Goal: Task Accomplishment & Management: Use online tool/utility

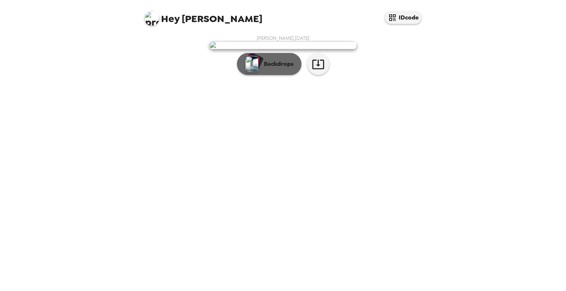
click at [270, 69] on p "Backdrops" at bounding box center [277, 64] width 34 height 9
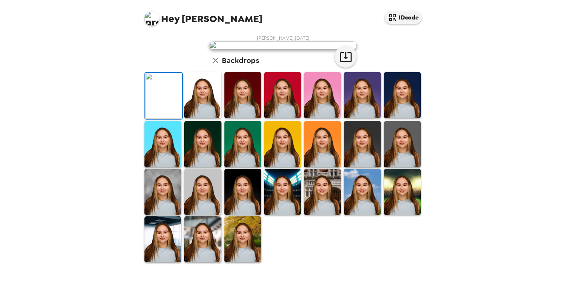
click at [331, 118] on img at bounding box center [322, 95] width 37 height 46
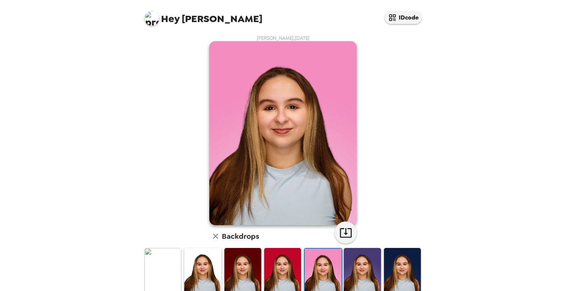
click at [373, 270] on img at bounding box center [362, 271] width 37 height 46
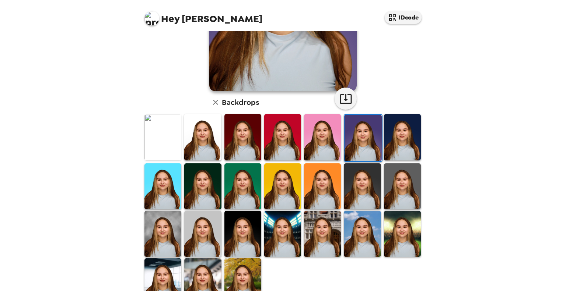
scroll to position [145, 0]
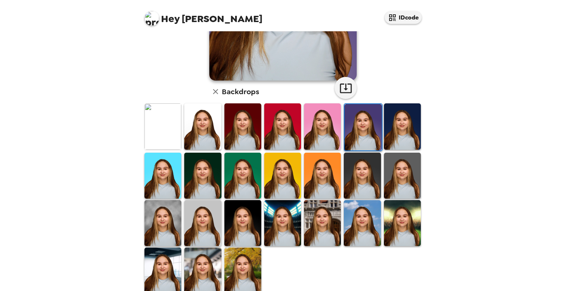
click at [273, 230] on img at bounding box center [282, 223] width 37 height 46
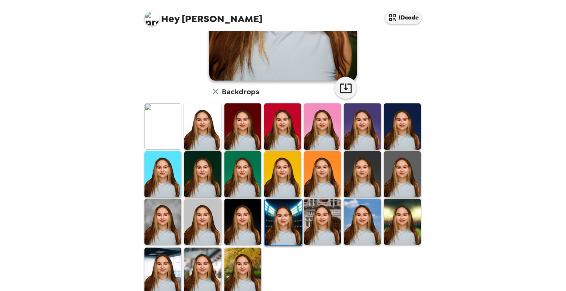
drag, startPoint x: 449, startPoint y: 184, endPoint x: 446, endPoint y: 176, distance: 8.3
click at [446, 176] on div "Hey [PERSON_NAME] IDcode [PERSON_NAME] , [DATE] Backdrops" at bounding box center [283, 145] width 566 height 291
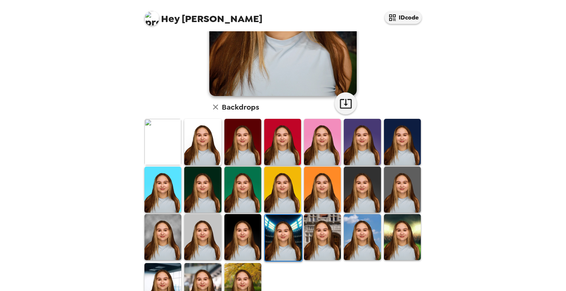
scroll to position [133, 0]
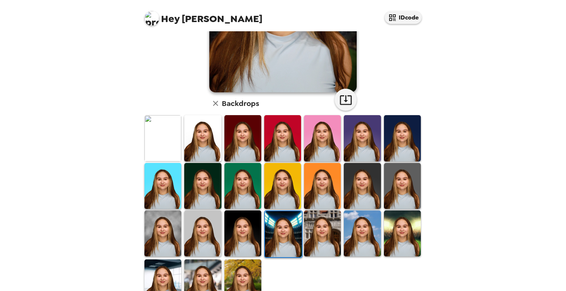
click at [362, 234] on img at bounding box center [362, 234] width 37 height 46
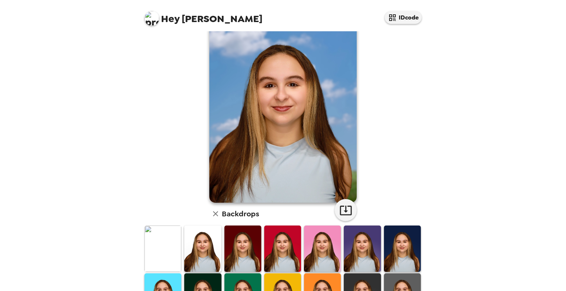
scroll to position [34, 0]
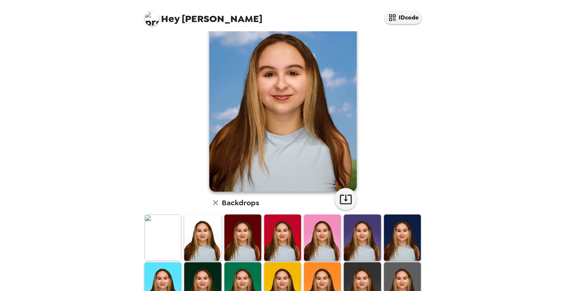
click at [169, 242] on img at bounding box center [162, 238] width 37 height 46
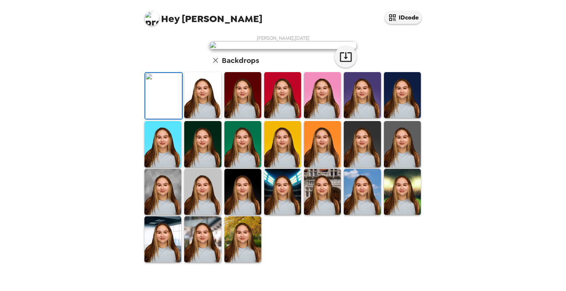
scroll to position [0, 0]
